Goal: Information Seeking & Learning: Learn about a topic

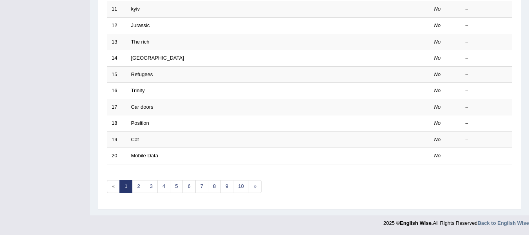
scroll to position [284, 0]
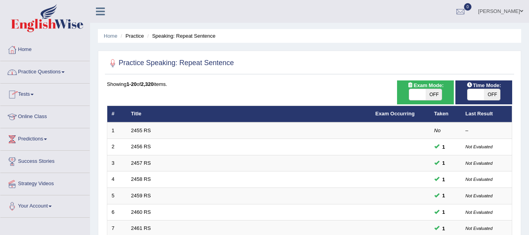
click at [65, 72] on span at bounding box center [63, 72] width 3 height 2
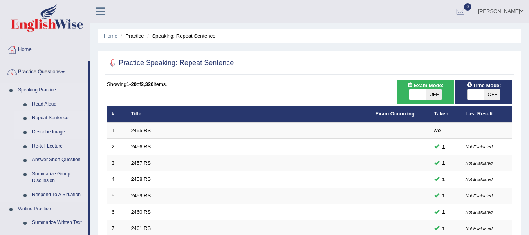
click at [54, 130] on link "Describe Image" at bounding box center [58, 132] width 59 height 14
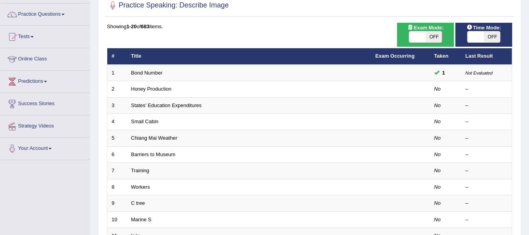
scroll to position [63, 0]
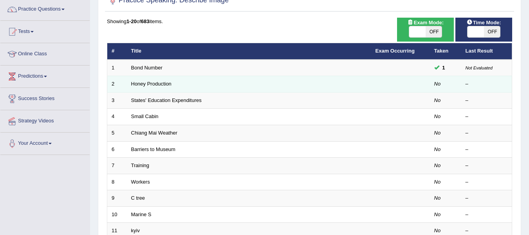
click at [203, 81] on td "Honey Production" at bounding box center [249, 84] width 244 height 16
click at [156, 83] on link "Honey Production" at bounding box center [151, 84] width 40 height 6
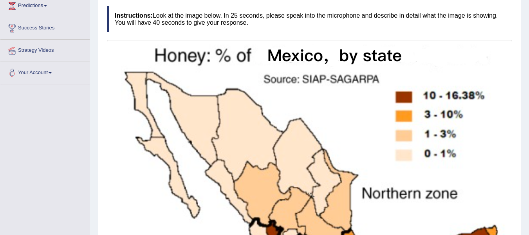
scroll to position [118, 0]
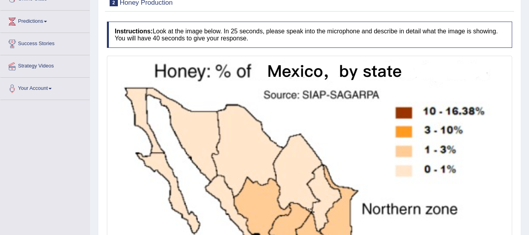
click at [521, 52] on div "Practice Speaking: Describe Image 2 Honey Production Instructions: Look at the …" at bounding box center [310, 188] width 424 height 417
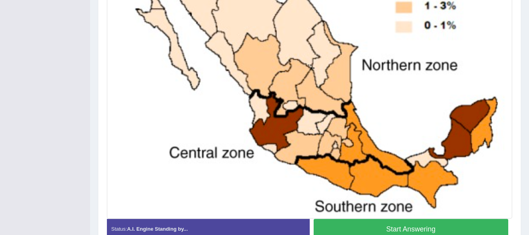
scroll to position [266, 0]
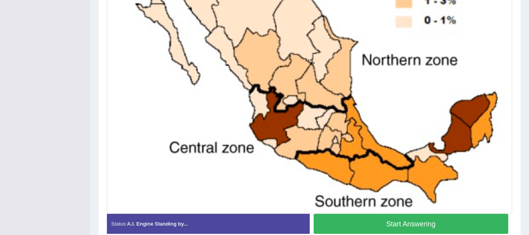
click at [402, 219] on button "Start Answering" at bounding box center [411, 224] width 195 height 20
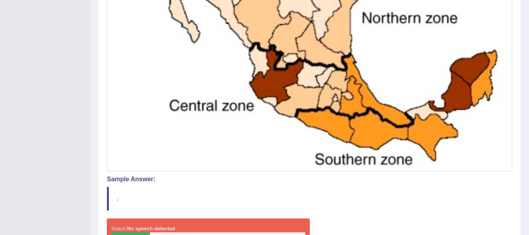
scroll to position [360, 0]
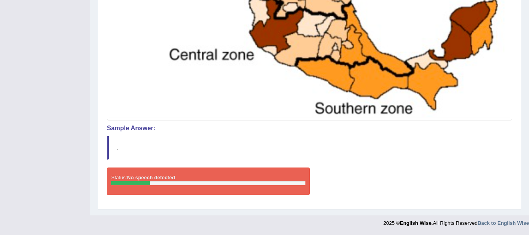
click at [207, 190] on div "Status: No speech detected" at bounding box center [208, 180] width 203 height 27
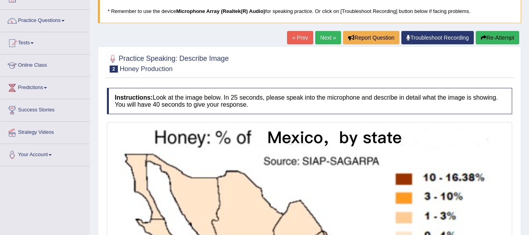
scroll to position [25, 0]
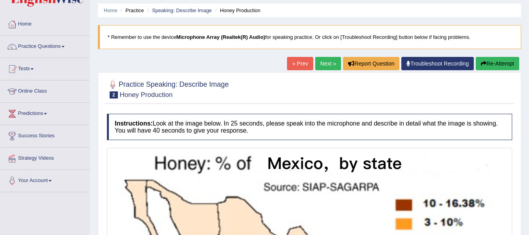
click at [491, 63] on button "Re-Attempt" at bounding box center [497, 63] width 43 height 13
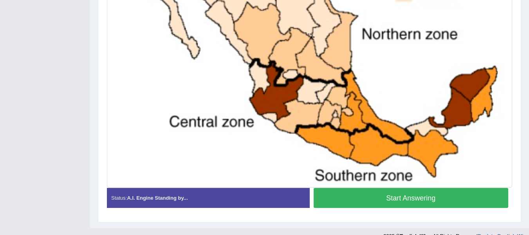
scroll to position [306, 0]
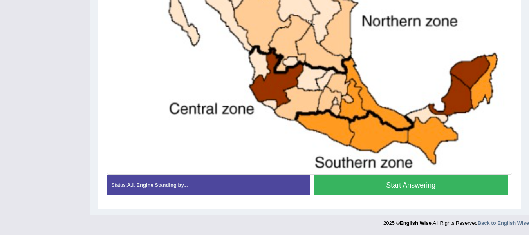
click at [451, 181] on button "Start Answering" at bounding box center [411, 185] width 195 height 20
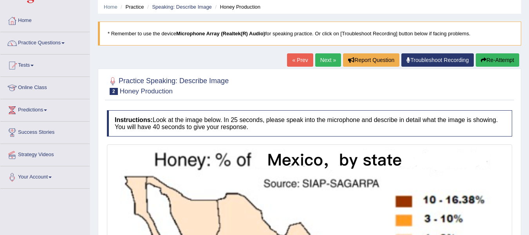
scroll to position [18, 0]
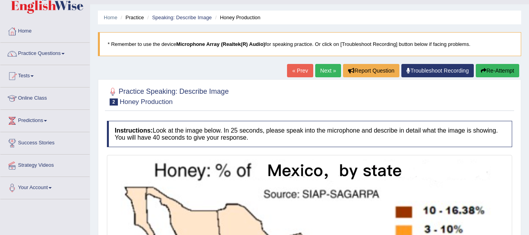
click at [498, 69] on button "Re-Attempt" at bounding box center [497, 70] width 43 height 13
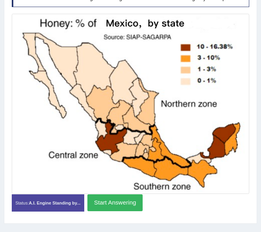
scroll to position [148, 0]
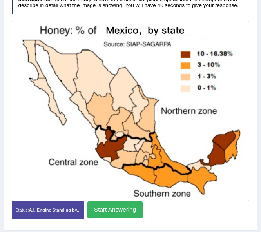
click at [105, 206] on button "Start Answering" at bounding box center [114, 209] width 55 height 17
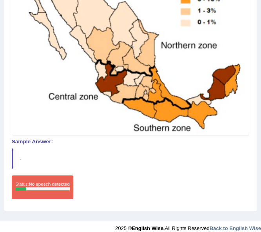
scroll to position [222, 0]
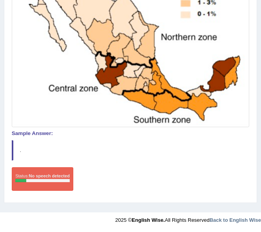
click at [183, 198] on div "Instructions: Look at the image below. In 25 seconds, please speak into the mic…" at bounding box center [130, 57] width 241 height 284
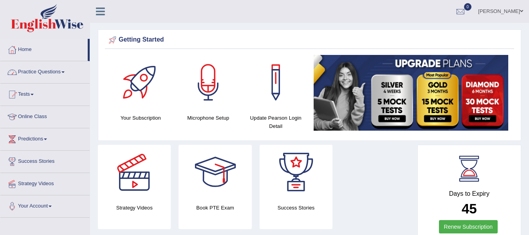
click at [65, 72] on span at bounding box center [63, 72] width 3 height 2
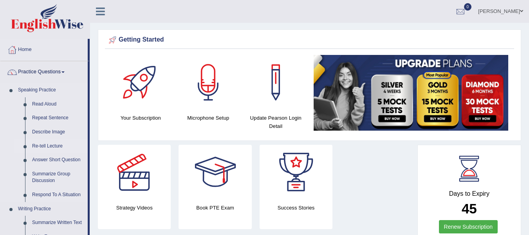
click at [49, 144] on link "Re-tell Lecture" at bounding box center [58, 146] width 59 height 14
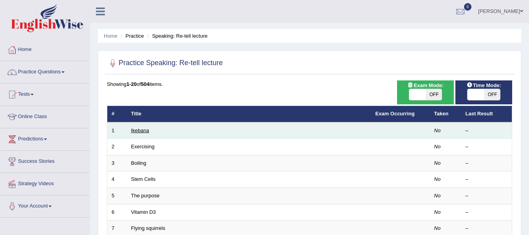
click at [136, 133] on link "Ikebana" at bounding box center [140, 130] width 18 height 6
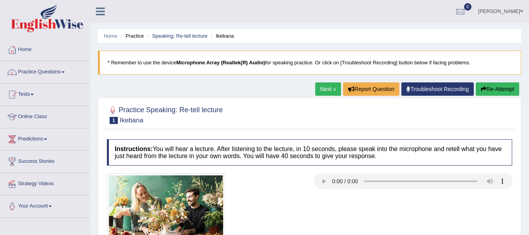
drag, startPoint x: 0, startPoint y: 0, endPoint x: 202, endPoint y: 105, distance: 227.6
click at [202, 105] on div "Practice Speaking: Re-tell lecture 1 Ikebana Instructions: You will hear a lect…" at bounding box center [310, 189] width 424 height 182
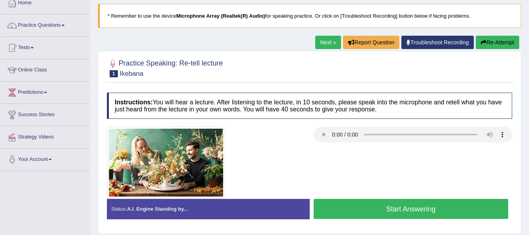
scroll to position [63, 0]
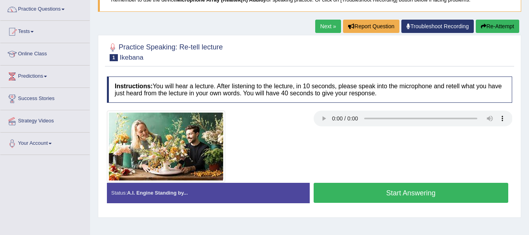
click at [383, 191] on button "Start Answering" at bounding box center [411, 193] width 195 height 20
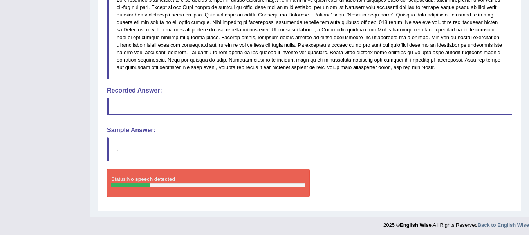
scroll to position [274, 0]
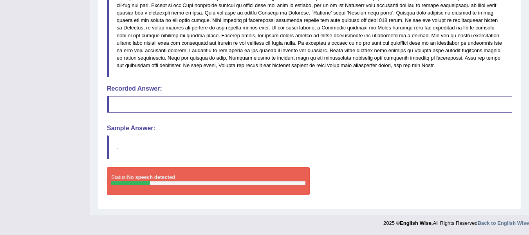
click at [371, 175] on div "Status: No speech detected Start Answering Stop Recording" at bounding box center [309, 184] width 405 height 35
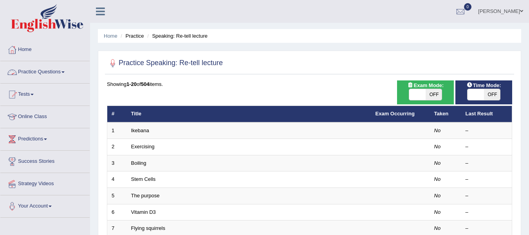
click at [66, 71] on link "Practice Questions" at bounding box center [44, 71] width 89 height 20
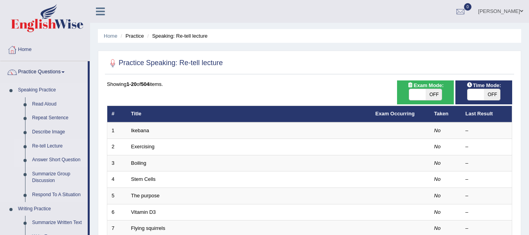
click at [56, 159] on link "Answer Short Question" at bounding box center [58, 160] width 59 height 14
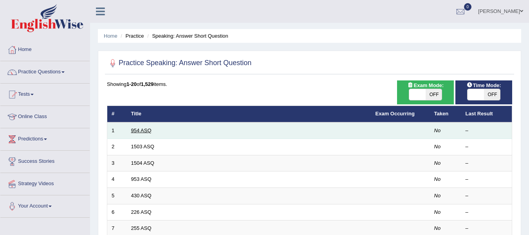
click at [143, 131] on link "954 ASQ" at bounding box center [141, 130] width 20 height 6
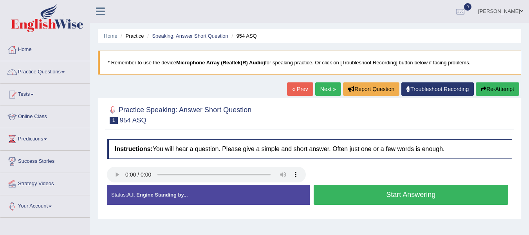
click at [67, 70] on link "Practice Questions" at bounding box center [44, 71] width 89 height 20
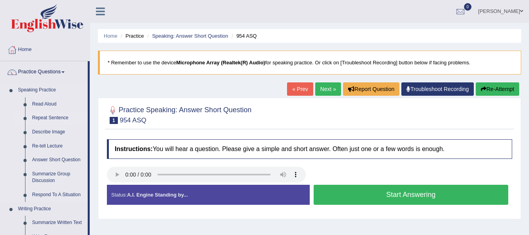
click at [62, 116] on link "Repeat Sentence" at bounding box center [58, 118] width 59 height 14
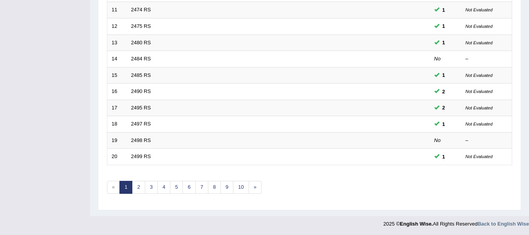
scroll to position [284, 0]
click at [138, 187] on link "2" at bounding box center [138, 186] width 13 height 13
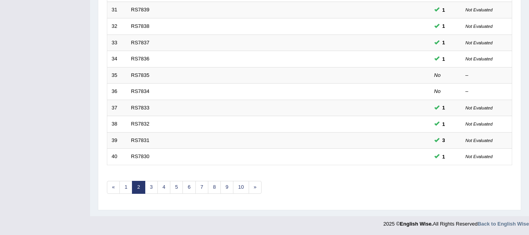
scroll to position [284, 0]
click at [151, 186] on link "3" at bounding box center [151, 186] width 13 height 13
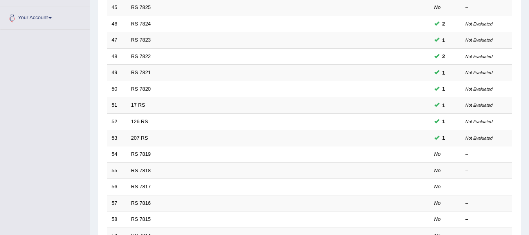
scroll to position [204, 0]
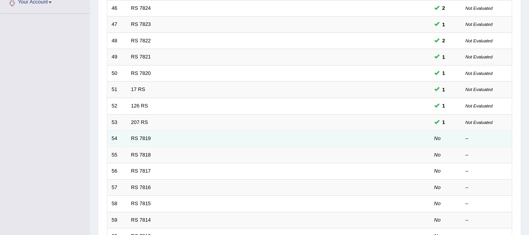
click at [339, 137] on td "RS 7819" at bounding box center [249, 138] width 244 height 16
click at [145, 138] on link "RS 7819" at bounding box center [141, 138] width 20 height 6
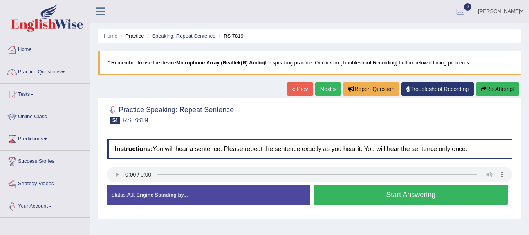
click at [381, 194] on button "Start Answering" at bounding box center [411, 195] width 195 height 20
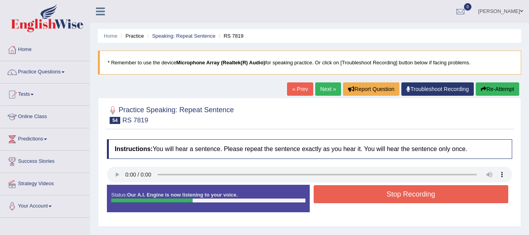
click at [381, 194] on button "Stop Recording" at bounding box center [411, 194] width 195 height 18
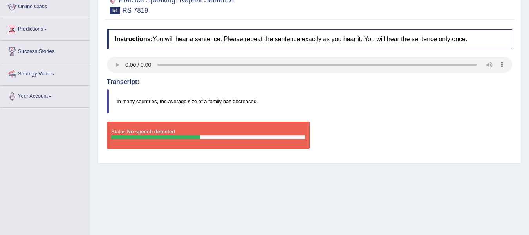
scroll to position [125, 0]
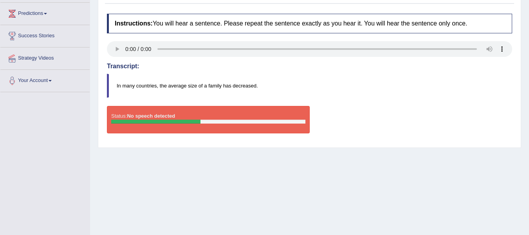
click at [178, 116] on div "Status: No speech detected" at bounding box center [208, 119] width 203 height 27
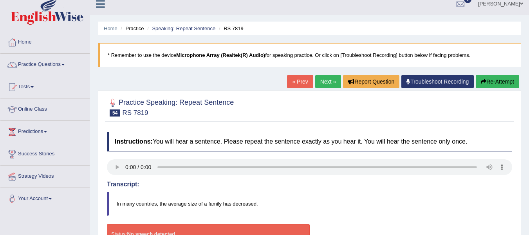
scroll to position [0, 0]
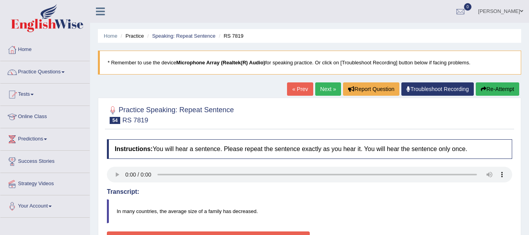
click at [326, 88] on link "Next »" at bounding box center [328, 88] width 26 height 13
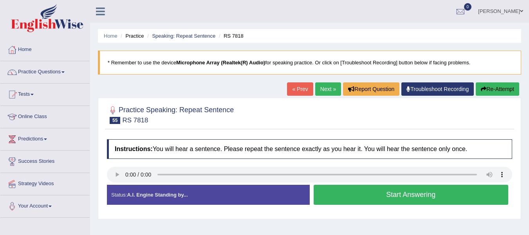
click at [356, 186] on button "Start Answering" at bounding box center [411, 195] width 195 height 20
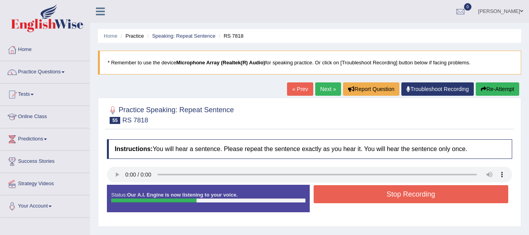
click at [356, 186] on button "Stop Recording" at bounding box center [411, 194] width 195 height 18
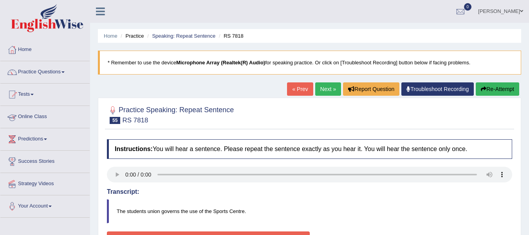
click at [54, 118] on link "Online Class" at bounding box center [44, 116] width 89 height 20
